Goal: Check status: Check status

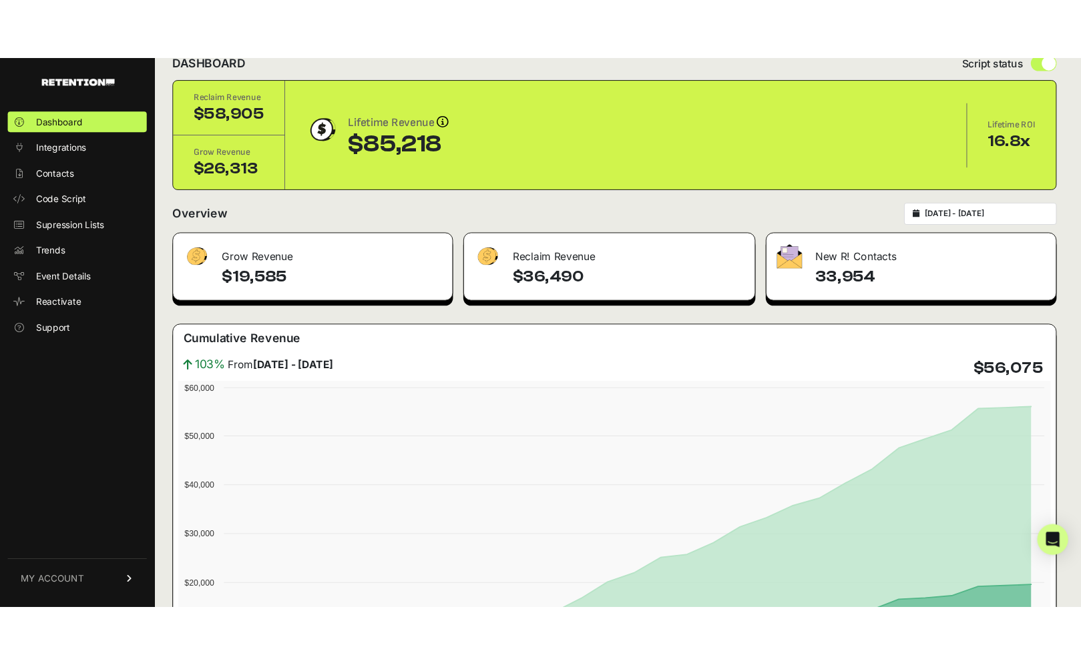
scroll to position [72, 0]
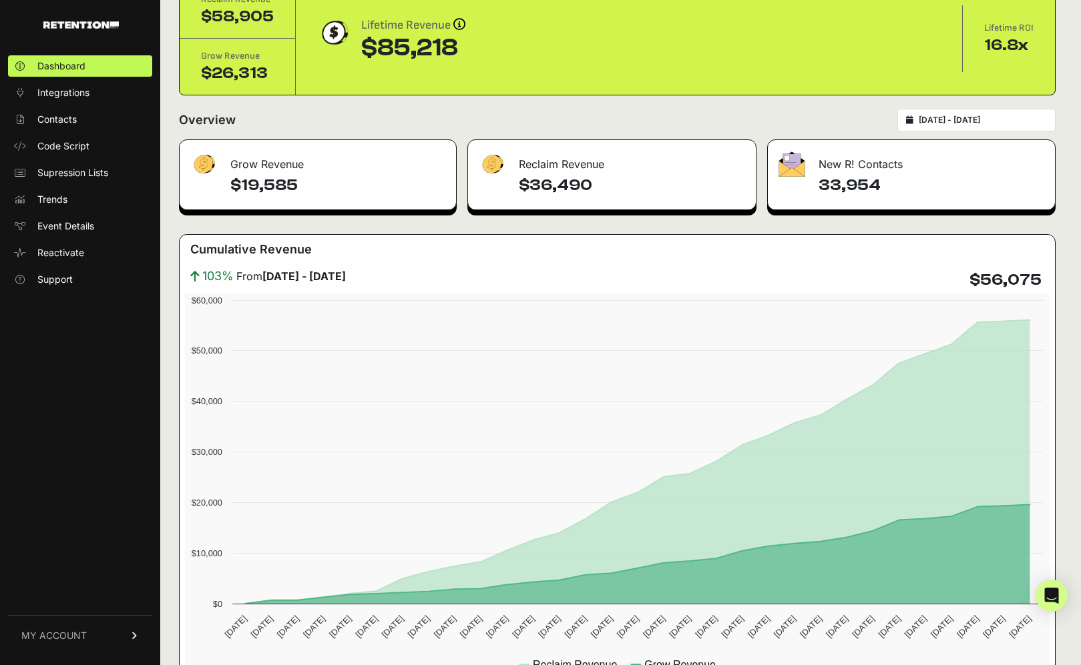
click at [1007, 119] on input "[DATE] - [DATE]" at bounding box center [982, 120] width 128 height 11
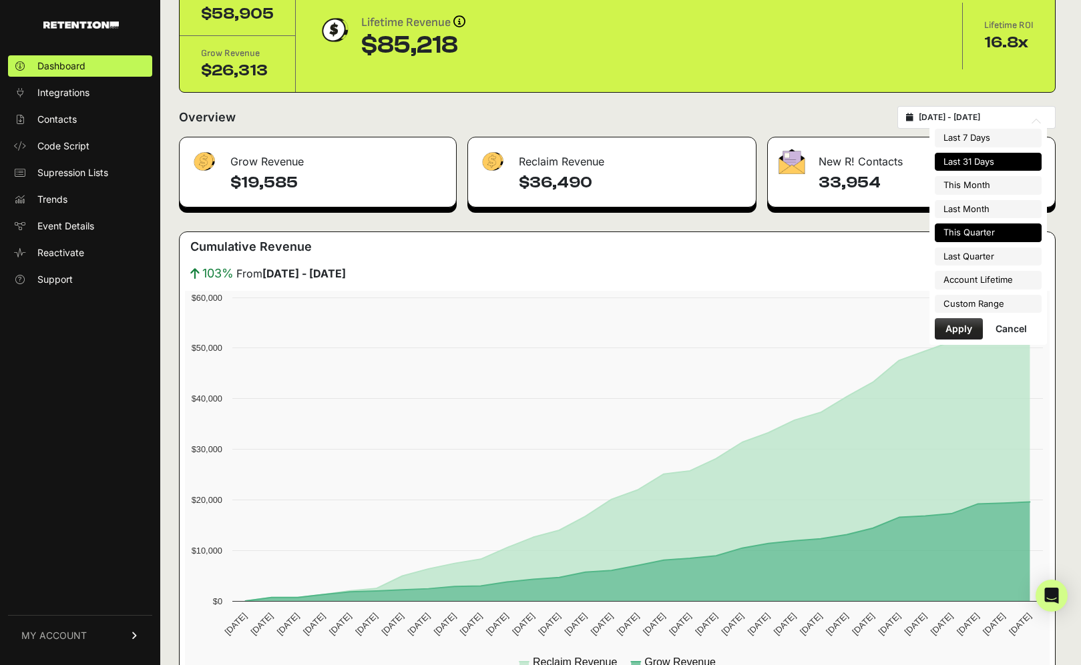
scroll to position [79, 0]
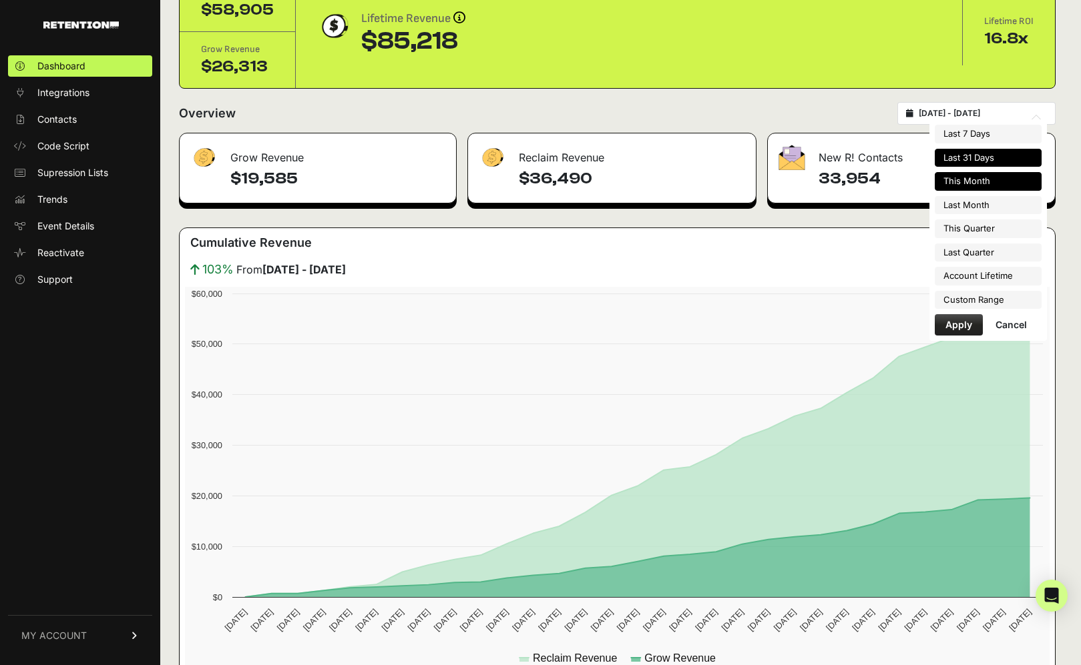
type input "[DATE]"
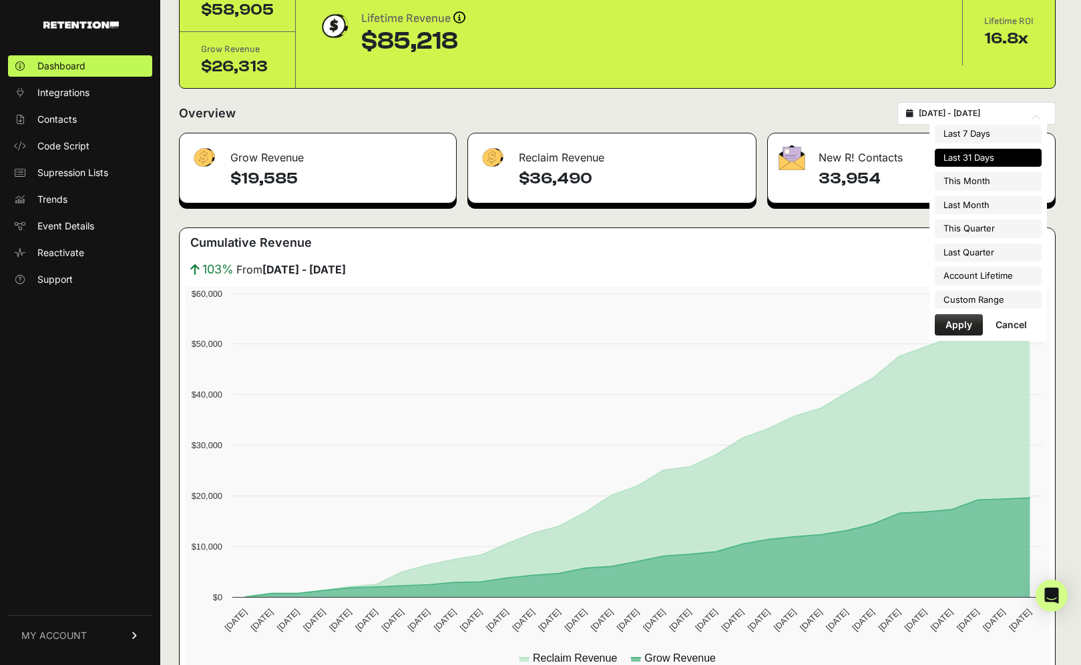
type input "[DATE]"
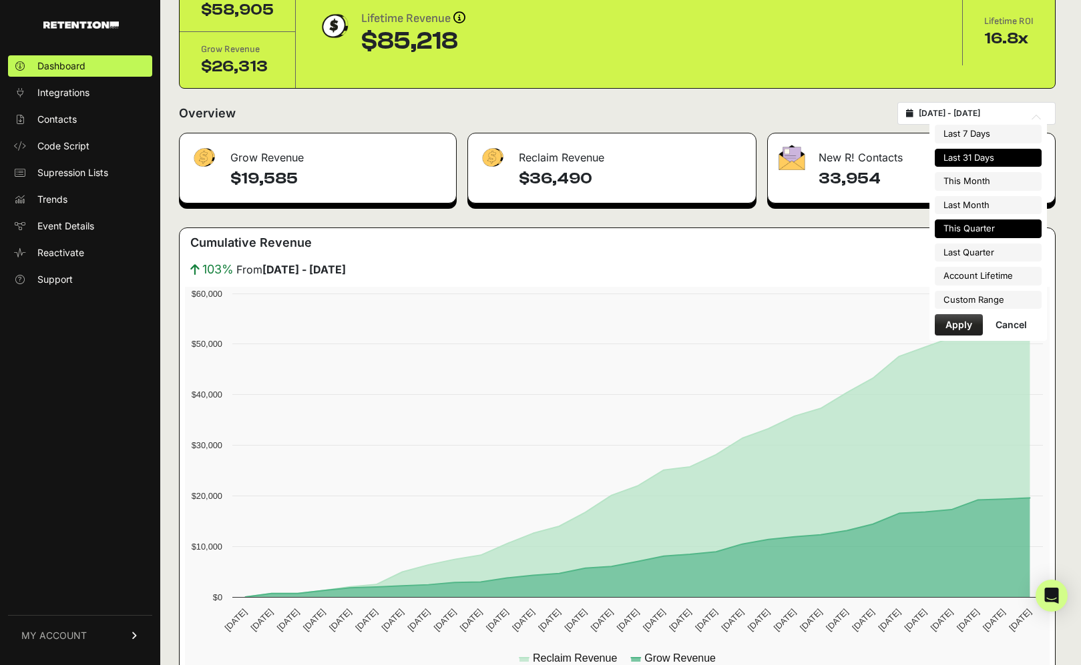
type input "[DATE]"
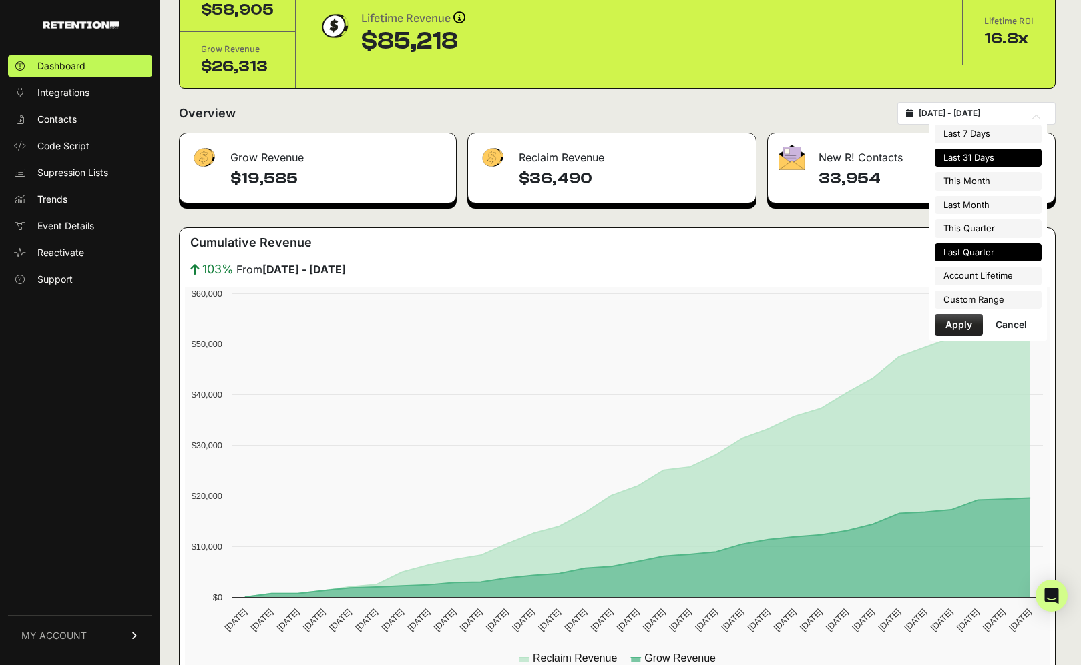
type input "[DATE]"
click at [981, 298] on li "Custom Range" at bounding box center [987, 300] width 107 height 19
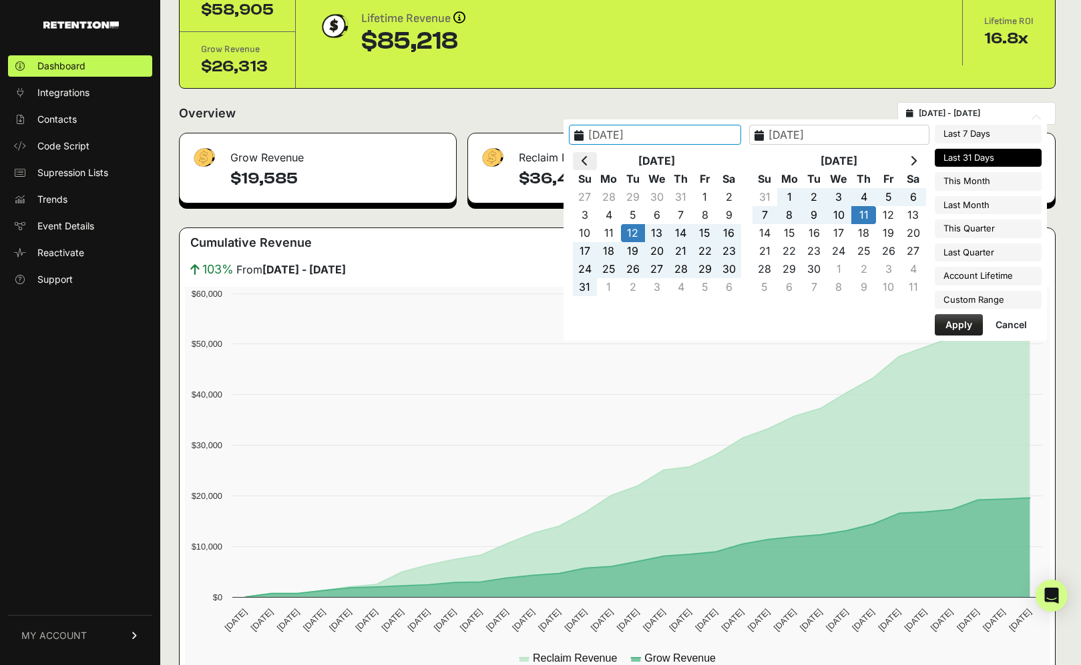
click at [588, 165] on icon at bounding box center [584, 161] width 7 height 11
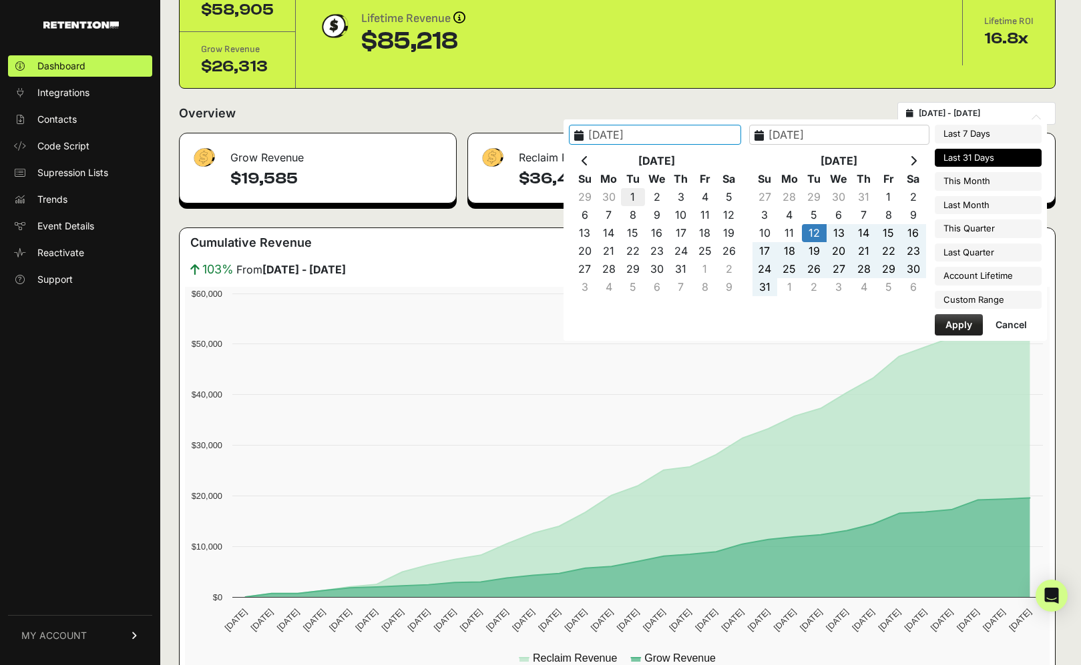
type input "[DATE]"
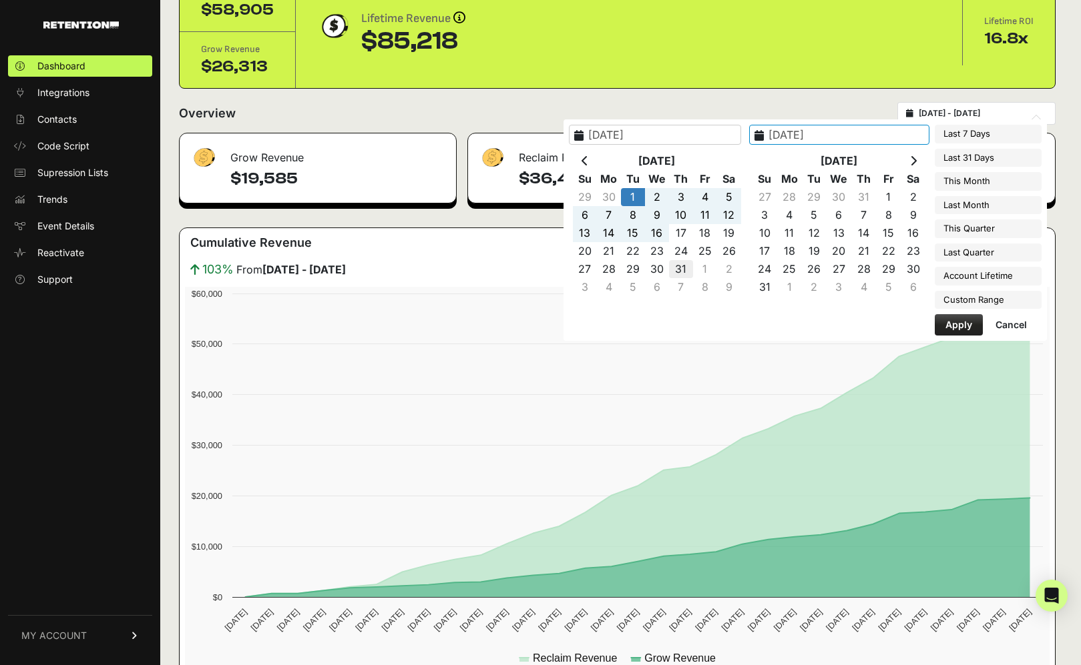
type input "[DATE]"
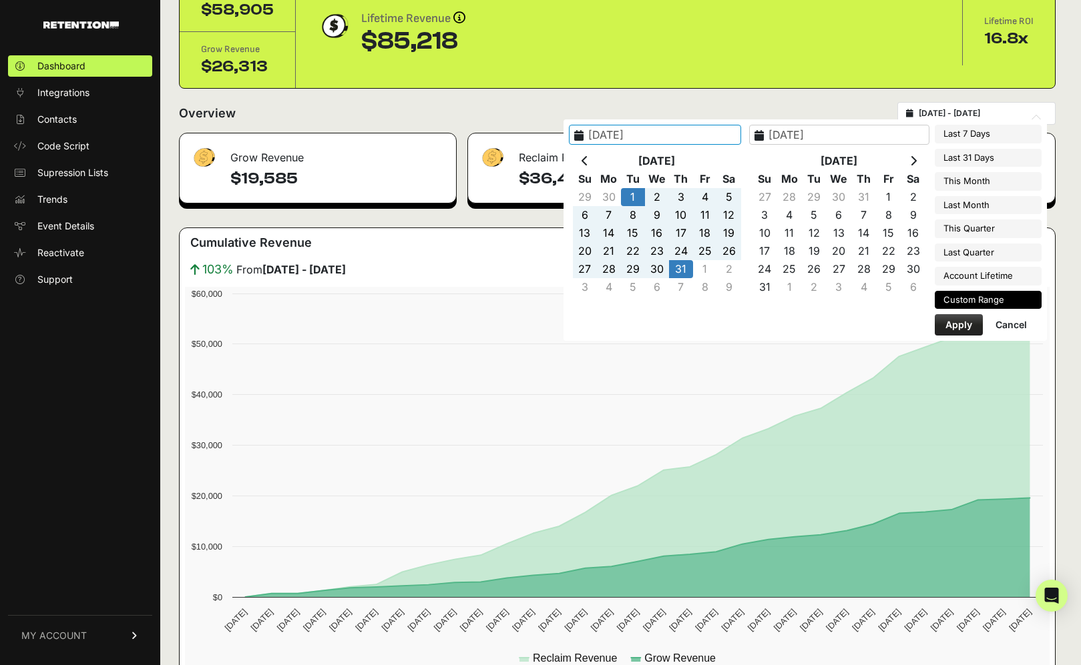
type input "[DATE]"
click at [956, 318] on button "Apply" at bounding box center [958, 324] width 48 height 21
type input "[DATE] - [DATE]"
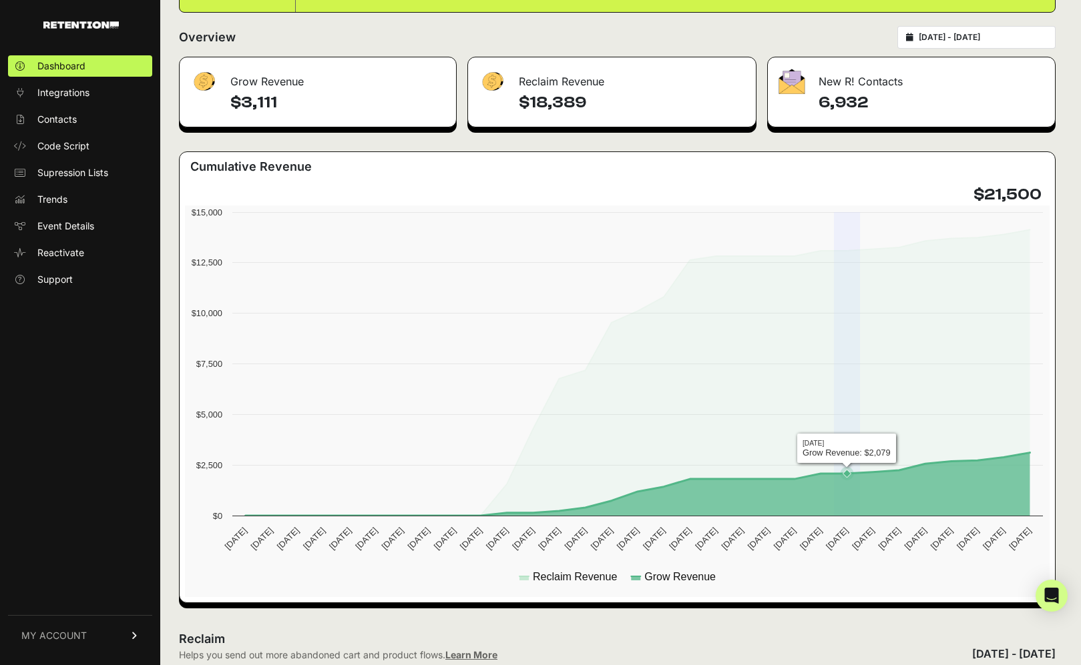
scroll to position [150, 0]
